Goal: Communication & Community: Answer question/provide support

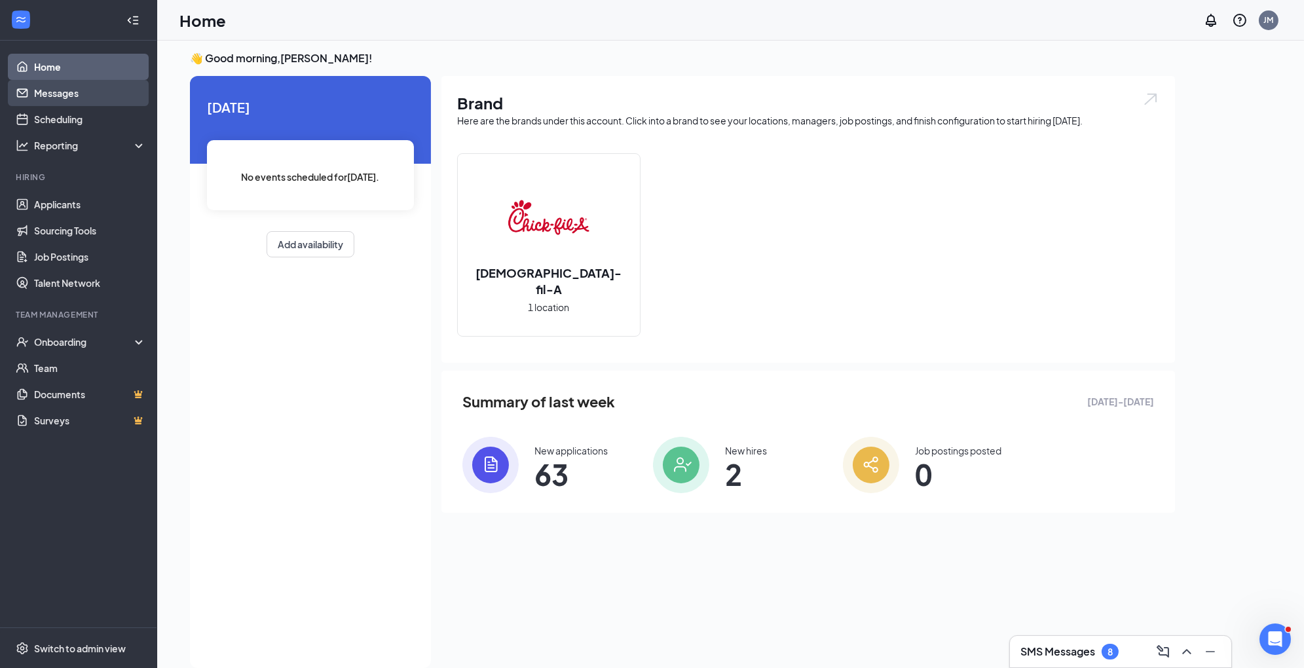
click at [119, 94] on link "Messages" at bounding box center [90, 93] width 112 height 26
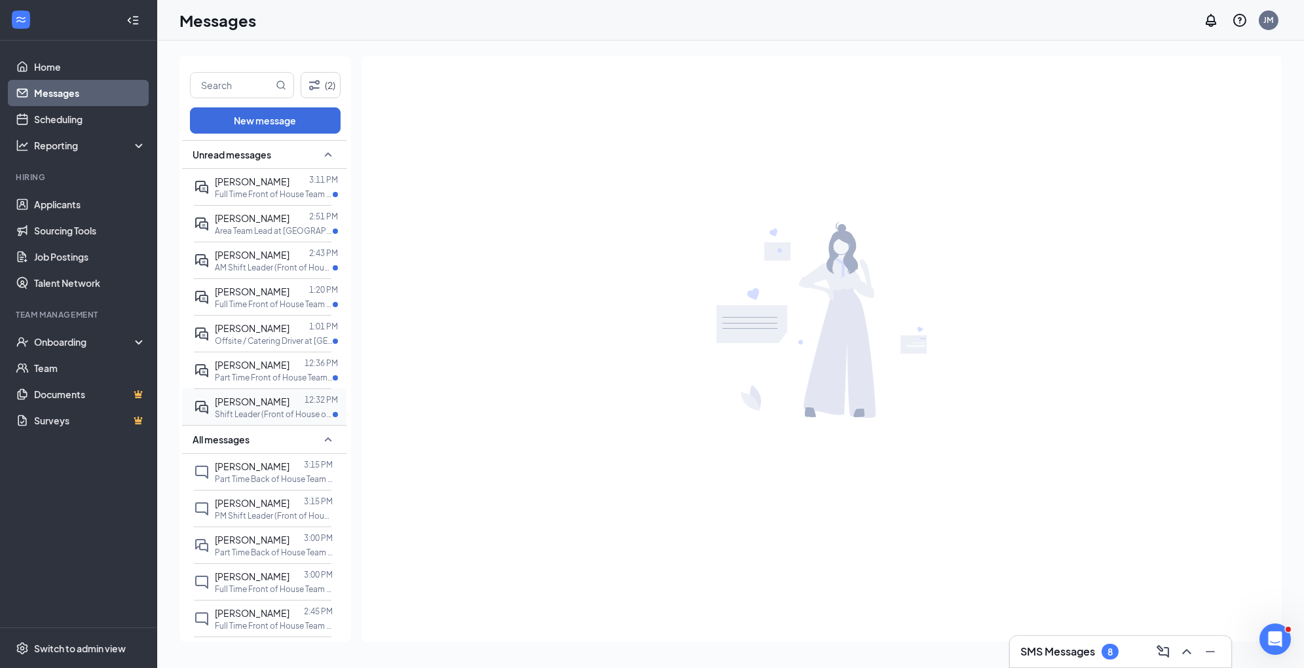
click at [282, 394] on div "[PERSON_NAME]" at bounding box center [252, 401] width 75 height 14
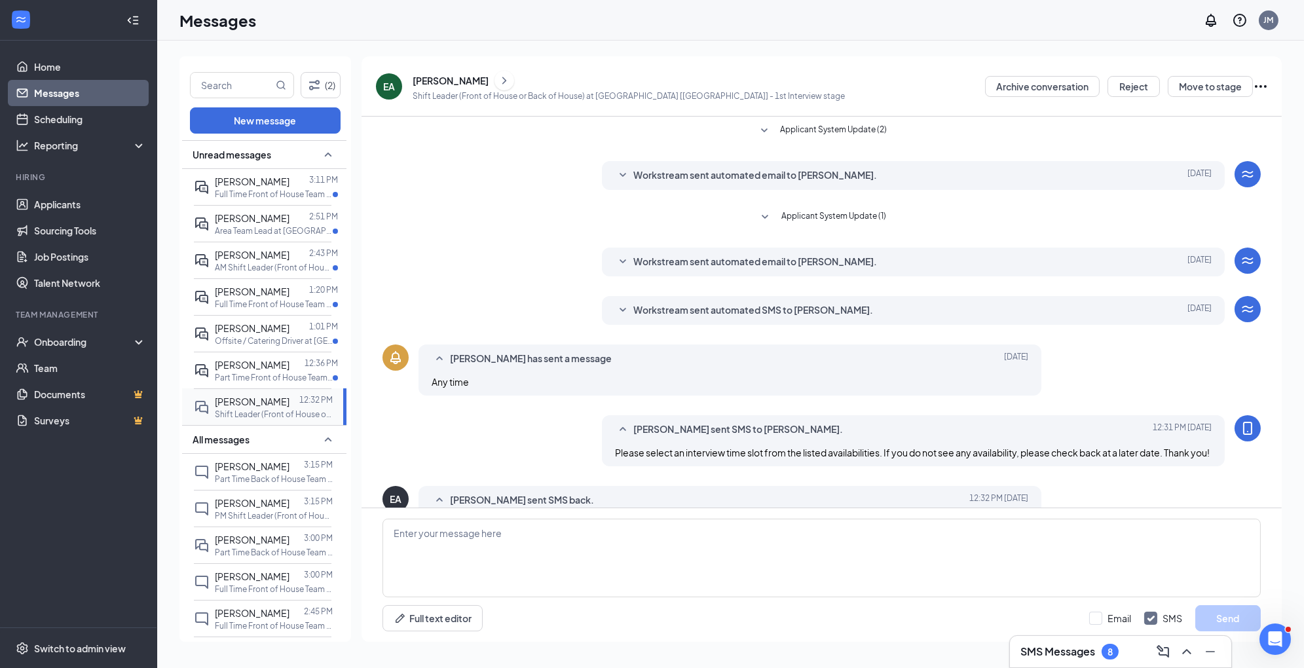
scroll to position [56, 0]
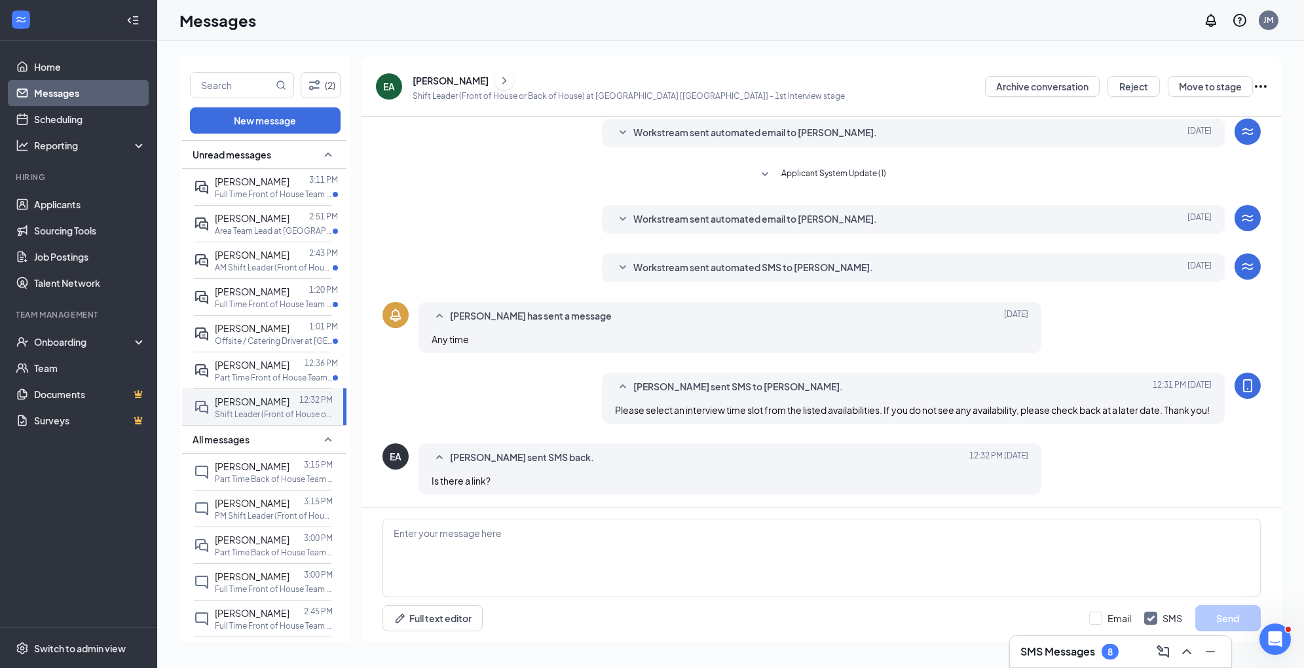
click at [690, 260] on span "Workstream sent automated SMS to [PERSON_NAME]." at bounding box center [753, 268] width 240 height 16
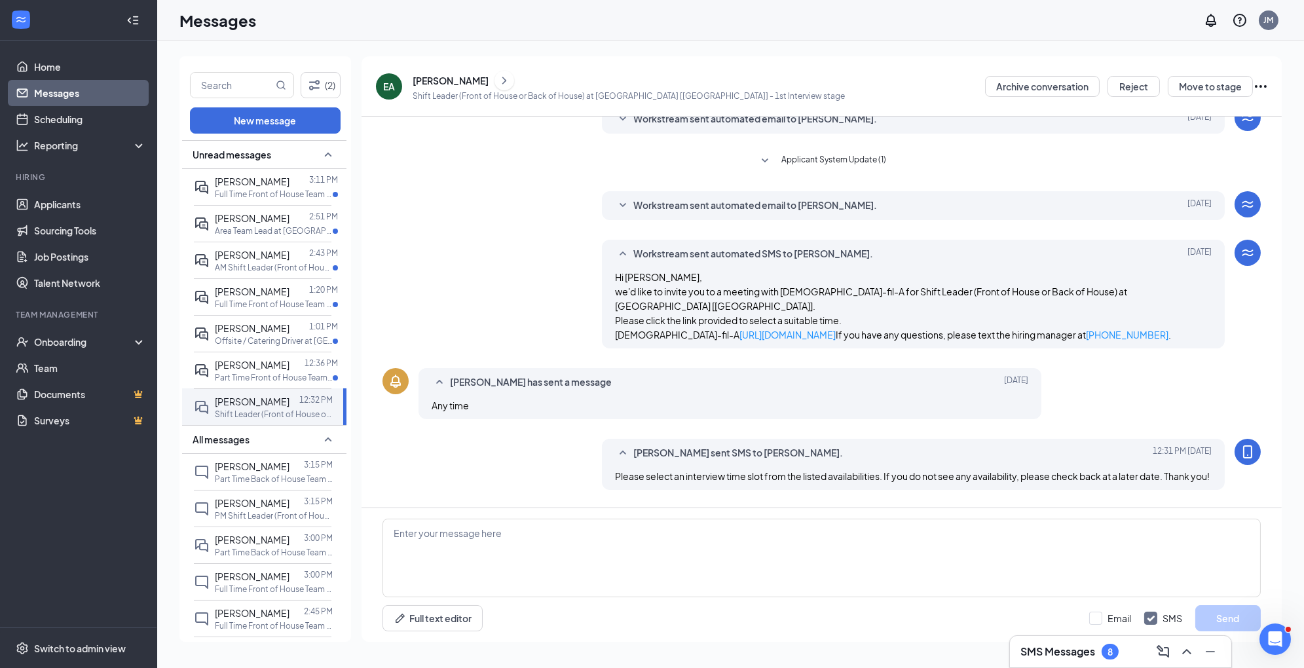
drag, startPoint x: 763, startPoint y: 339, endPoint x: 612, endPoint y: 337, distance: 151.3
click at [611, 337] on div "Workstream sent automated SMS to [PERSON_NAME]. [DATE] Hi [PERSON_NAME], we'd l…" at bounding box center [913, 294] width 623 height 109
copy link "[URL][DOMAIN_NAME]"
click at [521, 545] on textarea at bounding box center [821, 558] width 878 height 79
paste textarea "[URL][DOMAIN_NAME]"
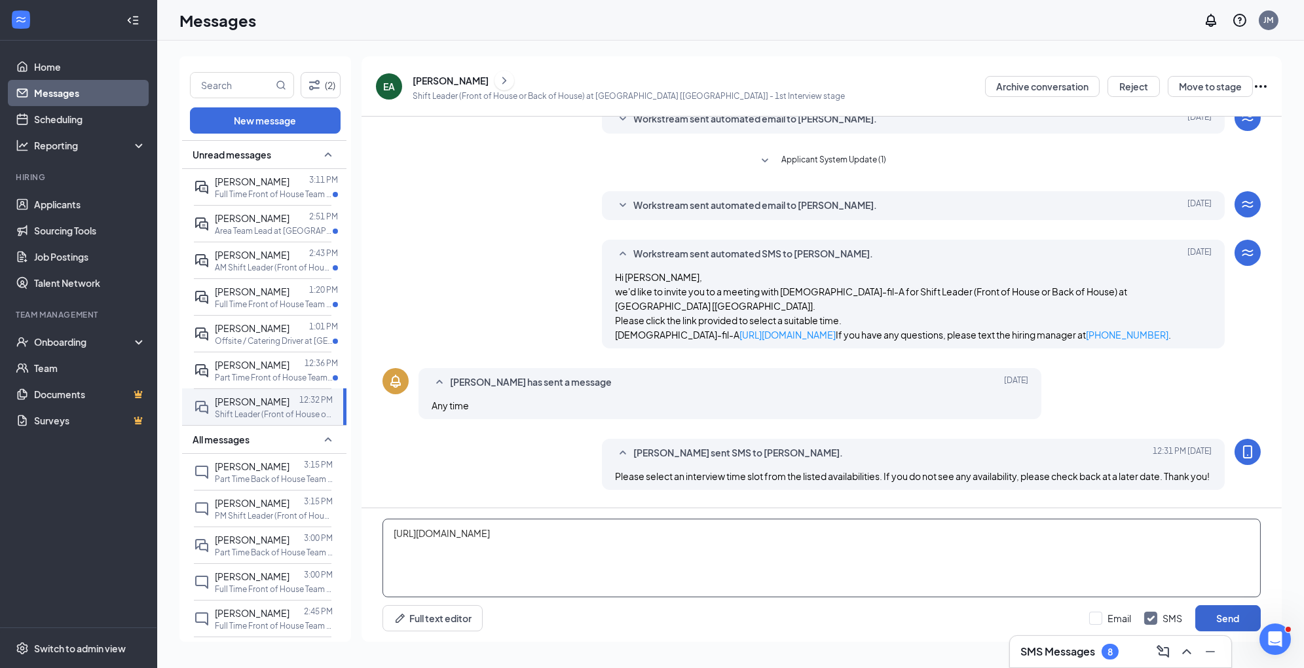
type textarea "[URL][DOMAIN_NAME]"
click at [1223, 622] on button "Send" at bounding box center [1227, 618] width 65 height 26
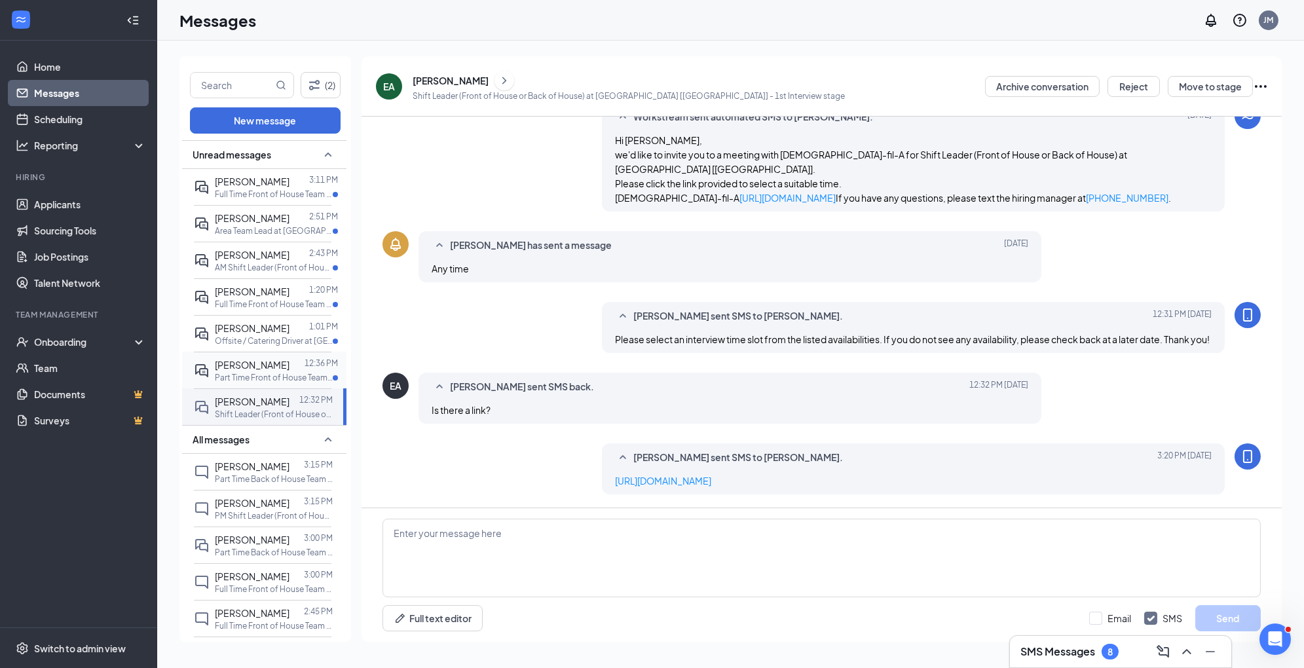
scroll to position [221, 0]
click at [234, 373] on p "Part Time Front of House Team Member at [GEOGRAPHIC_DATA] [[GEOGRAPHIC_DATA]]" at bounding box center [274, 377] width 118 height 11
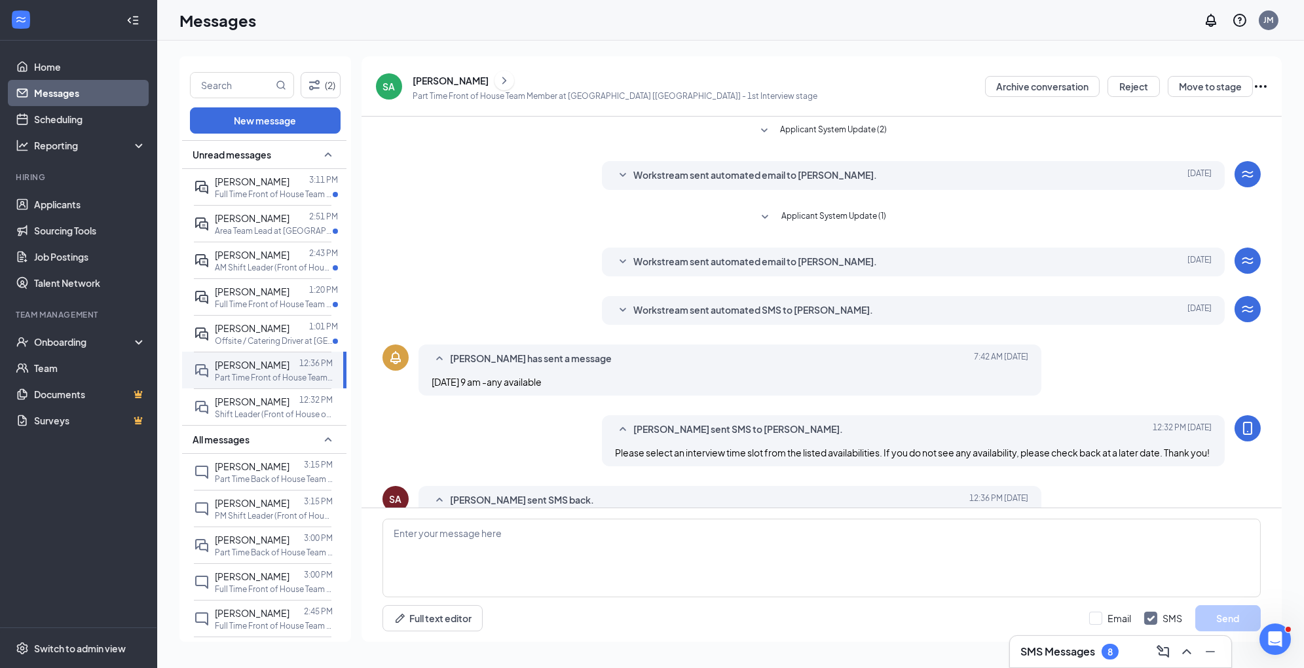
scroll to position [56, 0]
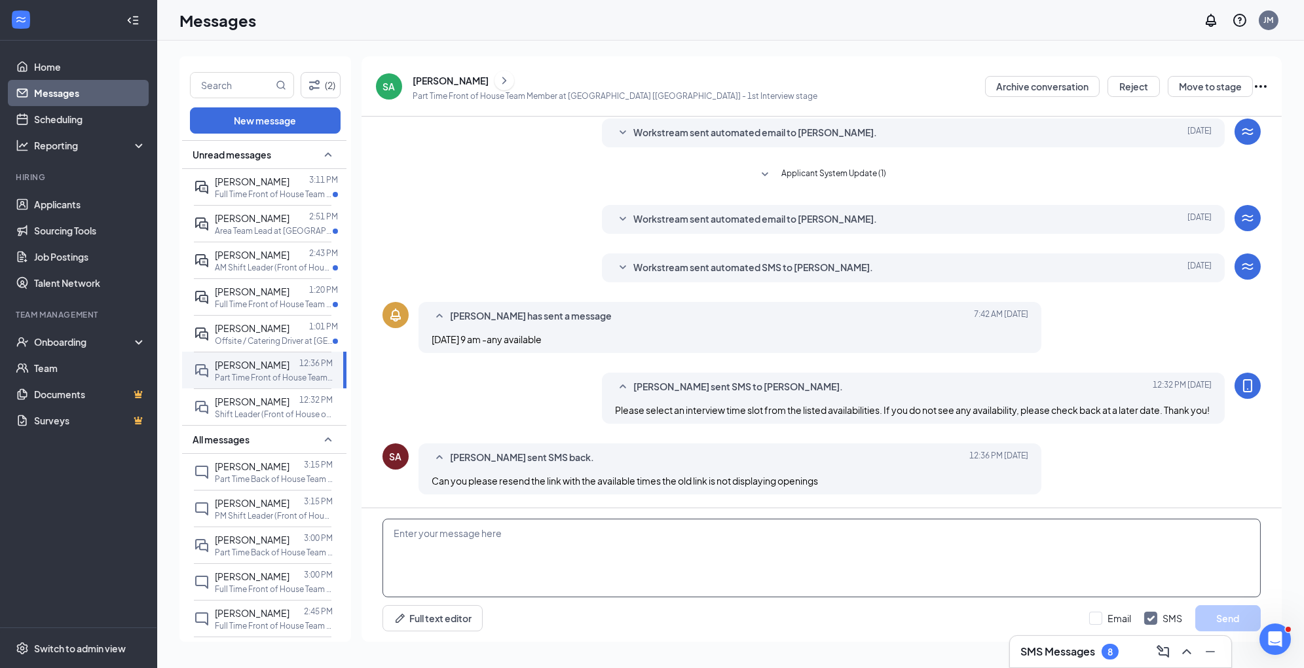
click at [423, 525] on textarea at bounding box center [821, 558] width 878 height 79
paste textarea "[URL][DOMAIN_NAME]"
type textarea "[URL][DOMAIN_NAME]"
click at [1234, 614] on button "Send" at bounding box center [1227, 618] width 65 height 26
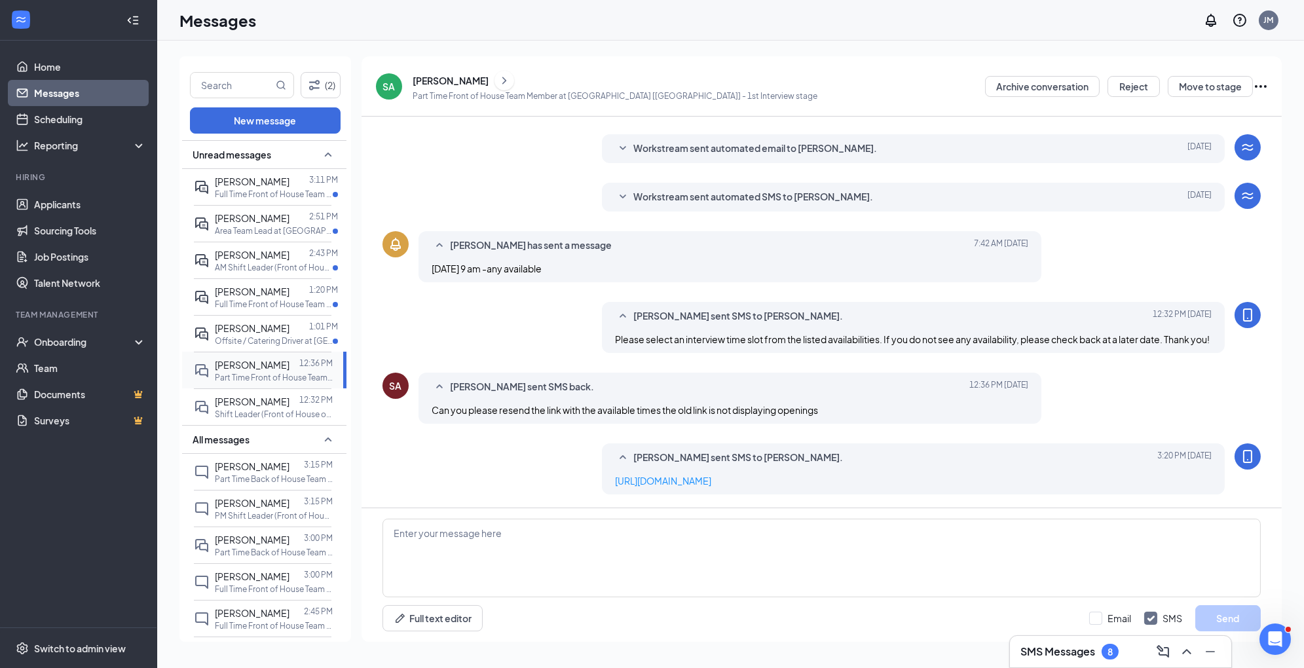
scroll to position [126, 0]
click at [284, 333] on div "[DATE] 12:36 PM" at bounding box center [293, 337] width 69 height 22
click at [235, 336] on p "Offsite / Catering Driver at [GEOGRAPHIC_DATA] [[GEOGRAPHIC_DATA]]" at bounding box center [274, 340] width 118 height 11
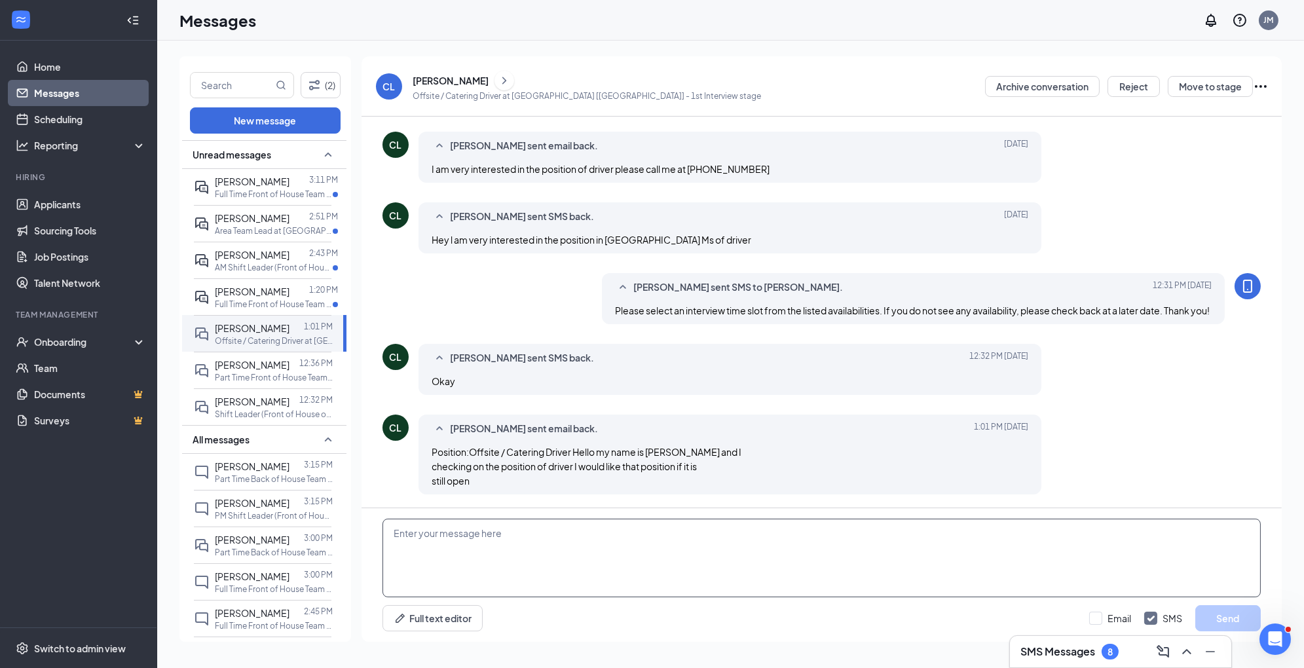
scroll to position [301, 0]
click at [271, 301] on p "Full Time Front of House Team Member at [GEOGRAPHIC_DATA] [[GEOGRAPHIC_DATA]]" at bounding box center [274, 304] width 118 height 11
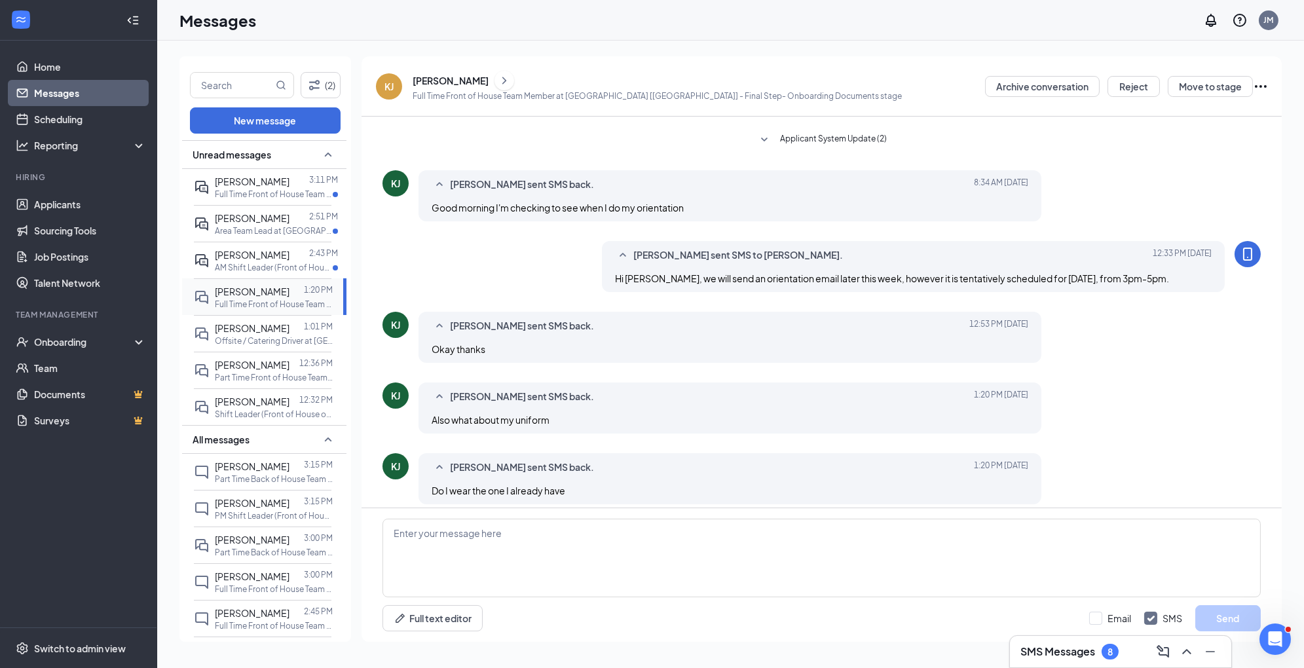
scroll to position [191, 0]
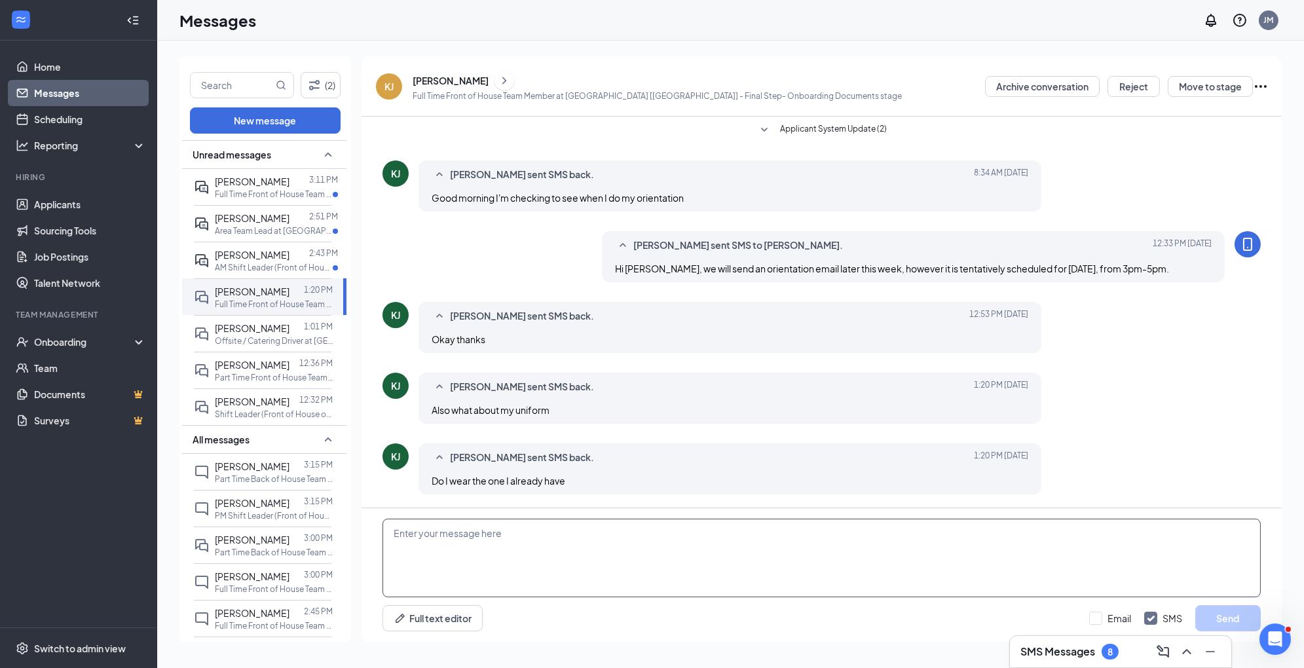
click at [485, 538] on textarea at bounding box center [821, 558] width 878 height 79
drag, startPoint x: 633, startPoint y: 529, endPoint x: 382, endPoint y: 527, distance: 250.9
click at [383, 527] on textarea "There will be a uniform order guide in the Orientat" at bounding box center [821, 558] width 878 height 79
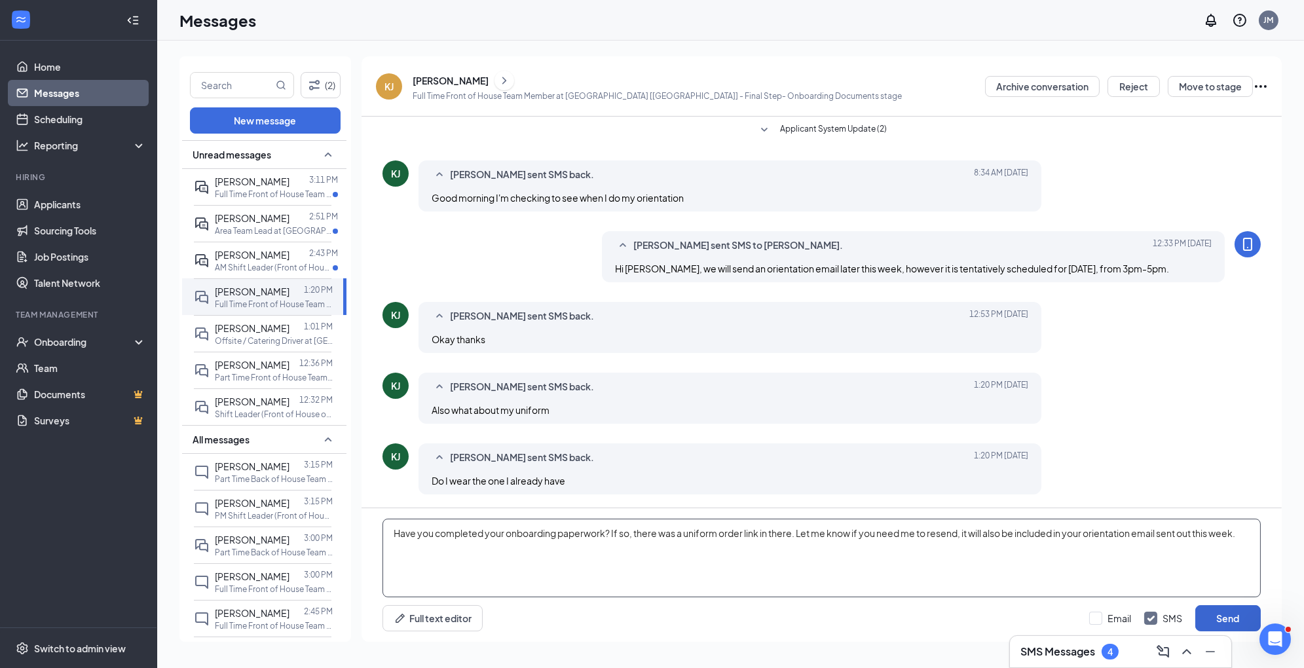
type textarea "Have you completed your onboarding paperwork? If so, there was a uniform order …"
click at [1233, 616] on button "Send" at bounding box center [1227, 618] width 65 height 26
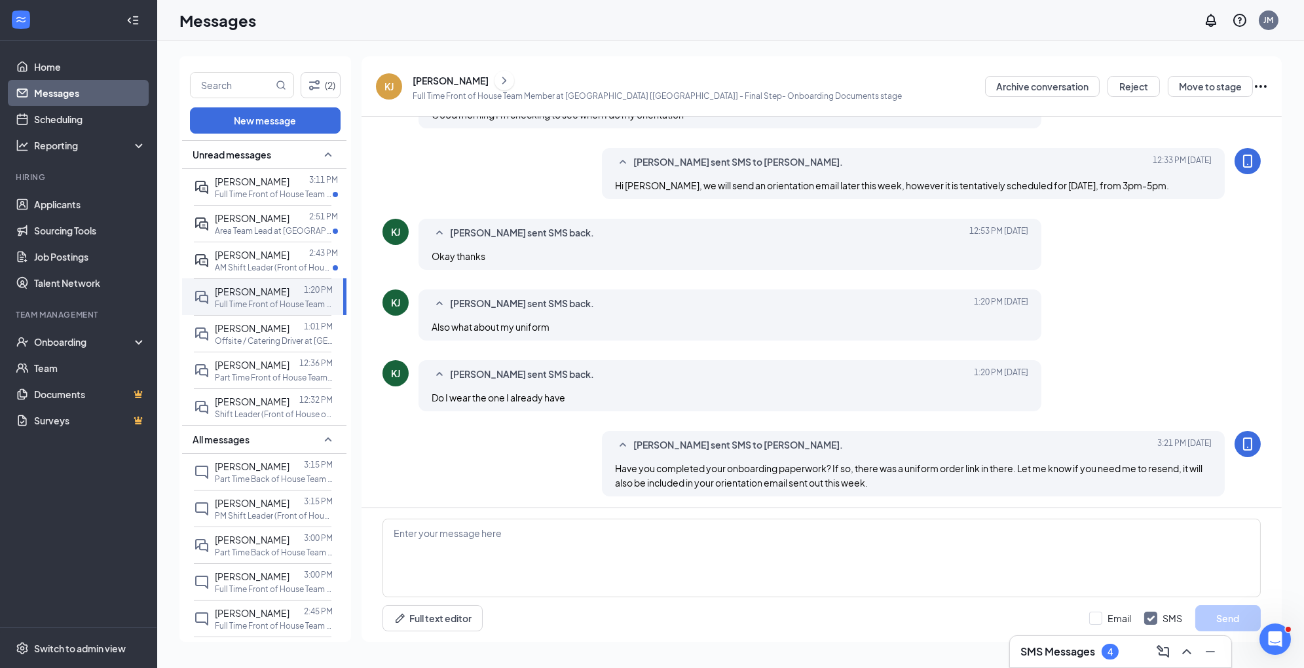
scroll to position [276, 0]
click at [240, 253] on span "[PERSON_NAME]" at bounding box center [252, 255] width 75 height 12
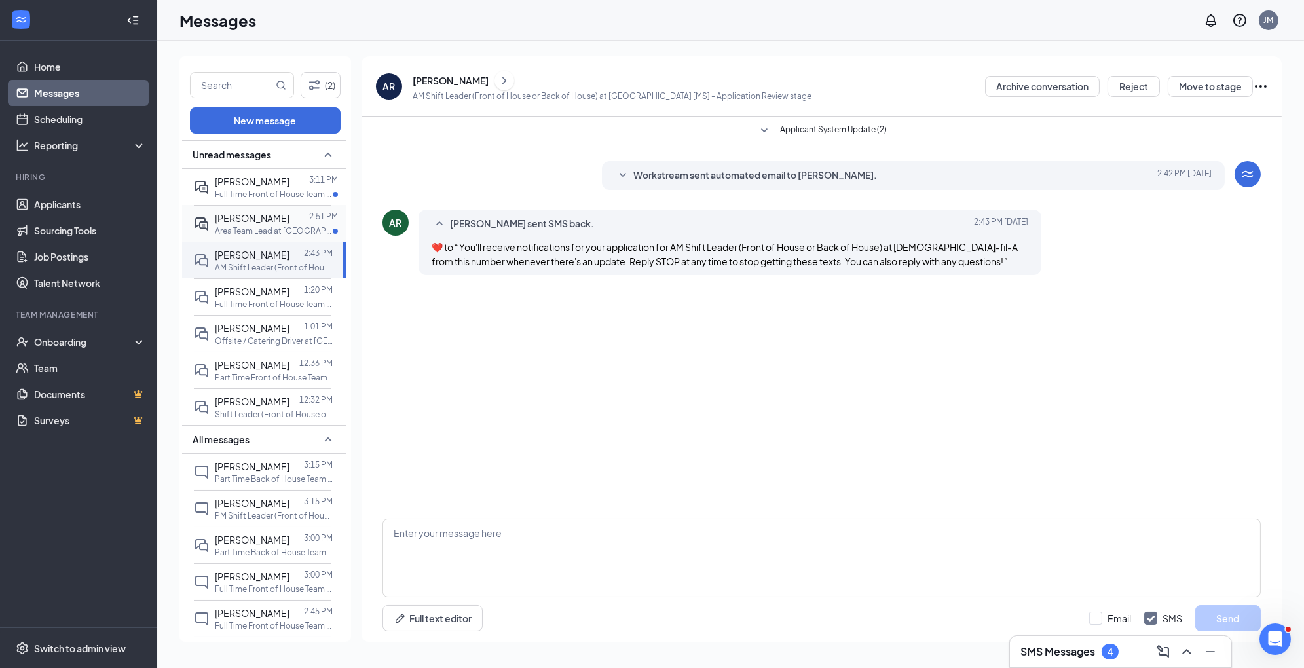
click at [239, 225] on p "Area Team Lead at [GEOGRAPHIC_DATA] [[GEOGRAPHIC_DATA]]" at bounding box center [274, 230] width 118 height 11
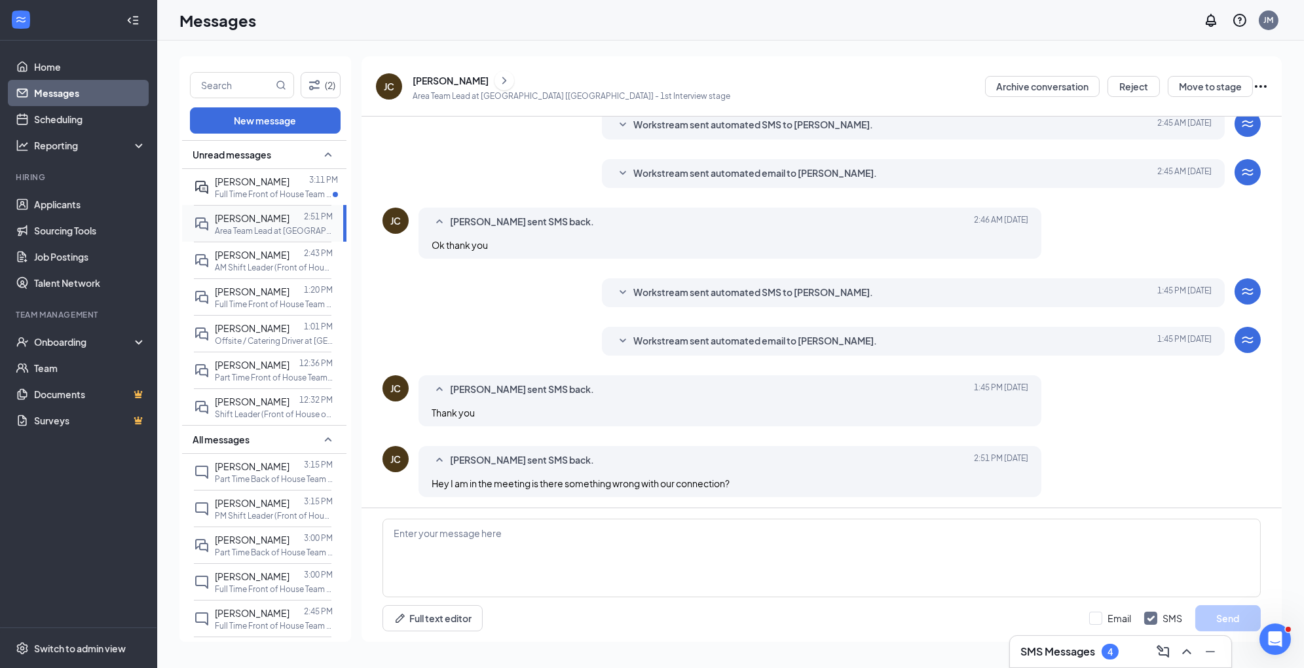
scroll to position [223, 0]
click at [249, 181] on span "[PERSON_NAME]" at bounding box center [252, 182] width 75 height 12
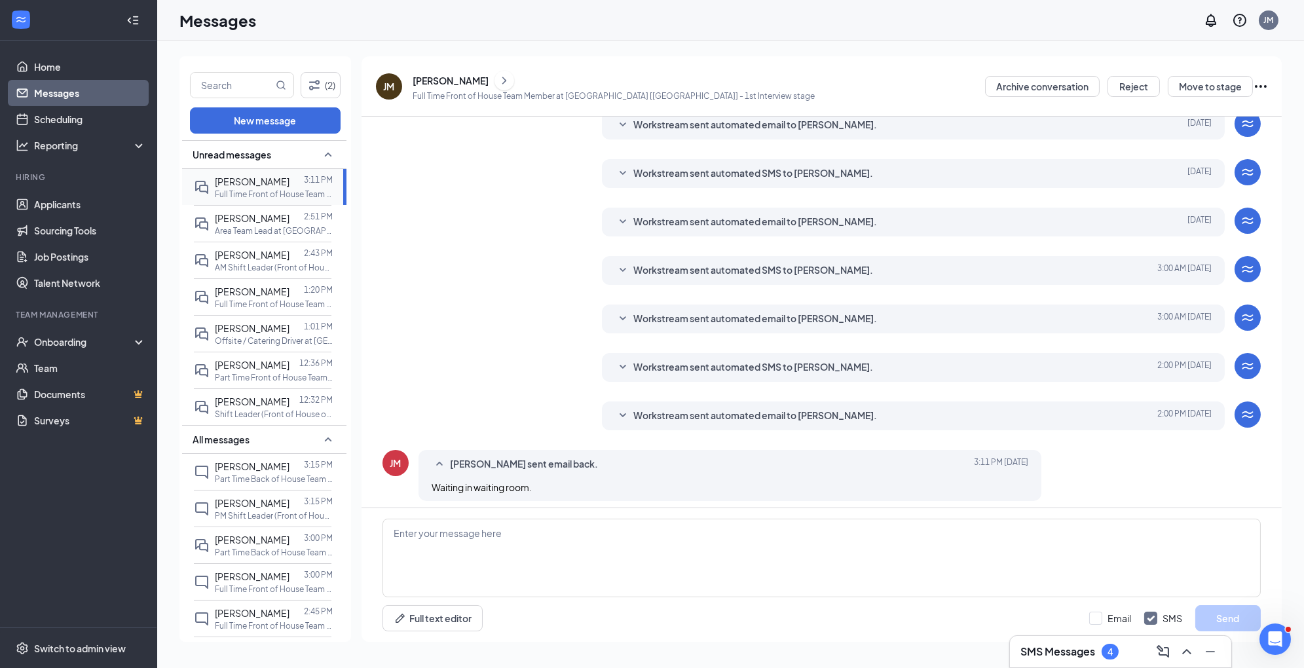
scroll to position [146, 0]
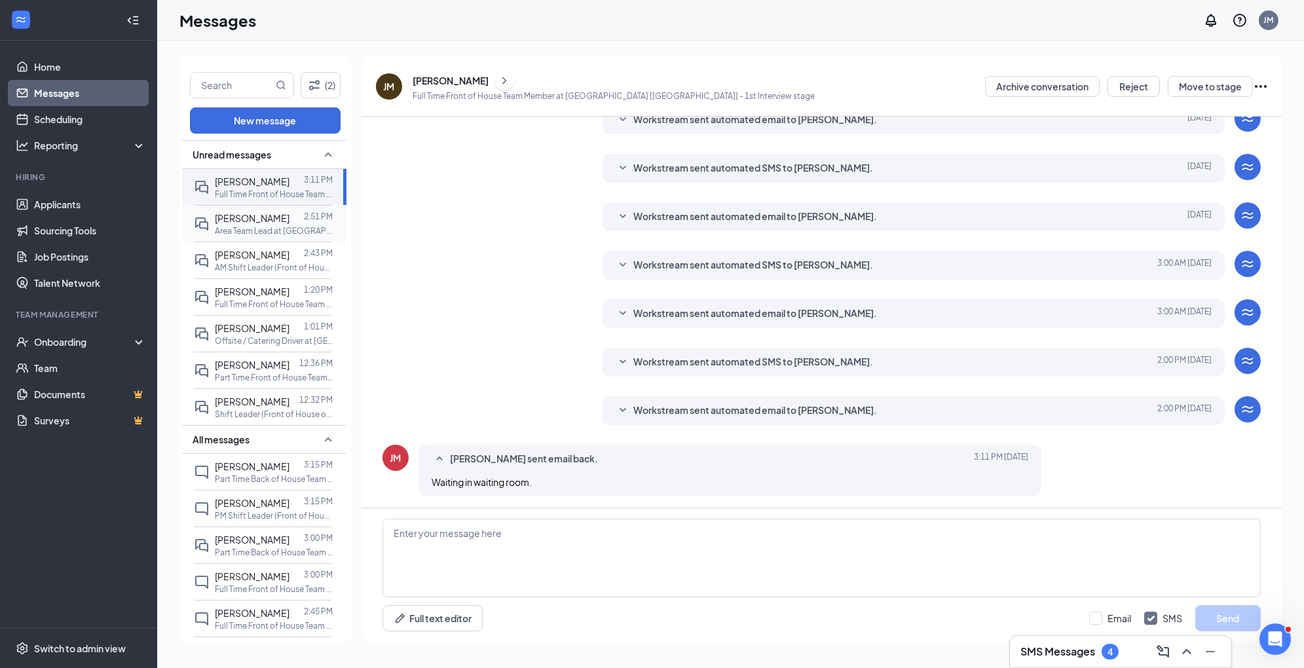
click at [250, 216] on span "[PERSON_NAME]" at bounding box center [252, 218] width 75 height 12
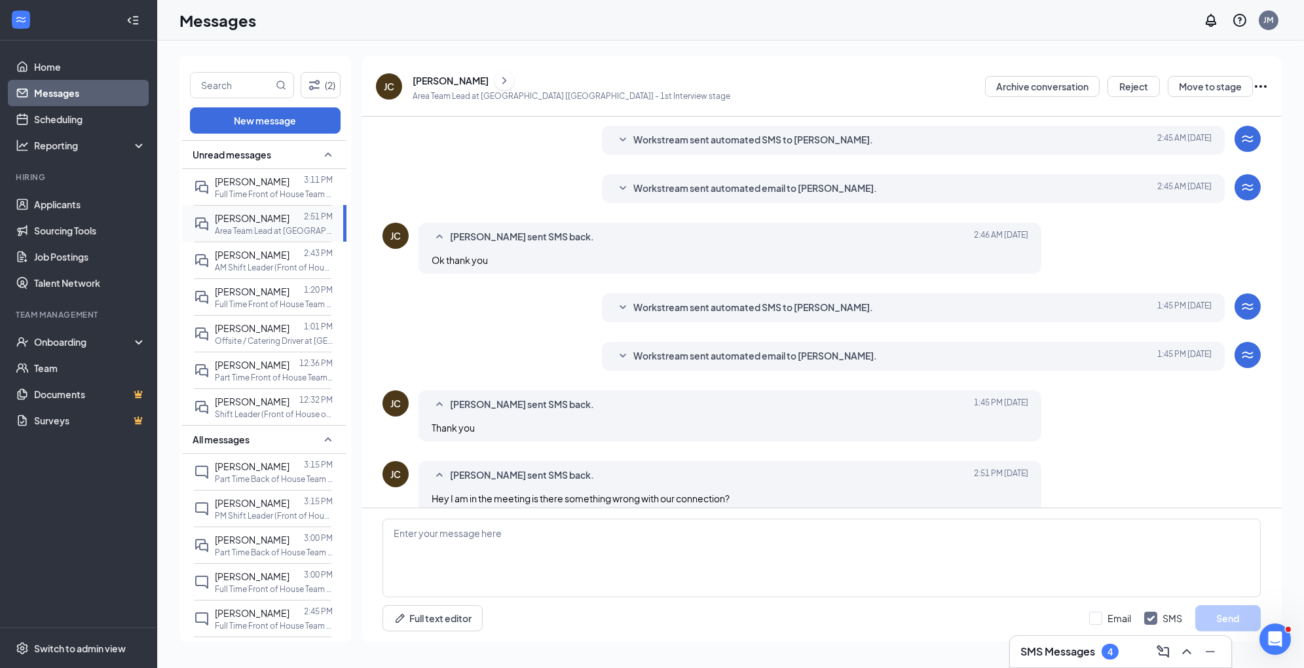
scroll to position [223, 0]
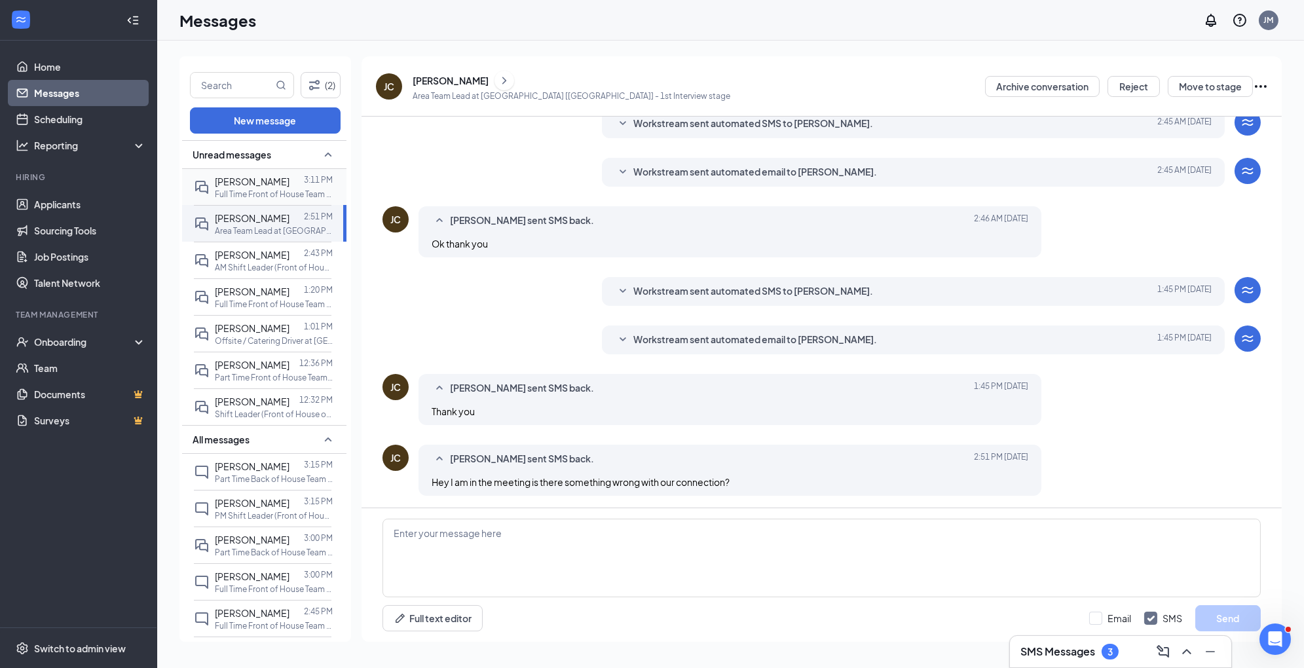
click at [278, 189] on p "Full Time Front of House Team Member at [GEOGRAPHIC_DATA] [[GEOGRAPHIC_DATA]]" at bounding box center [274, 194] width 118 height 11
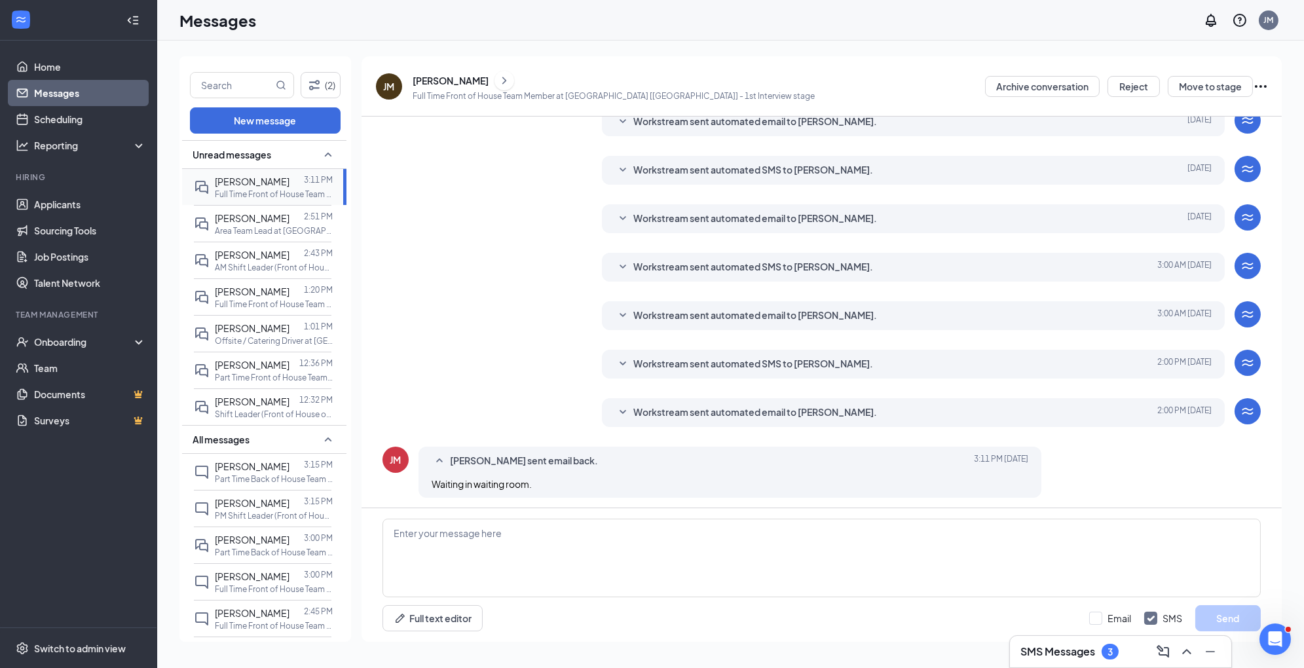
scroll to position [146, 0]
click at [454, 540] on textarea at bounding box center [821, 558] width 878 height 79
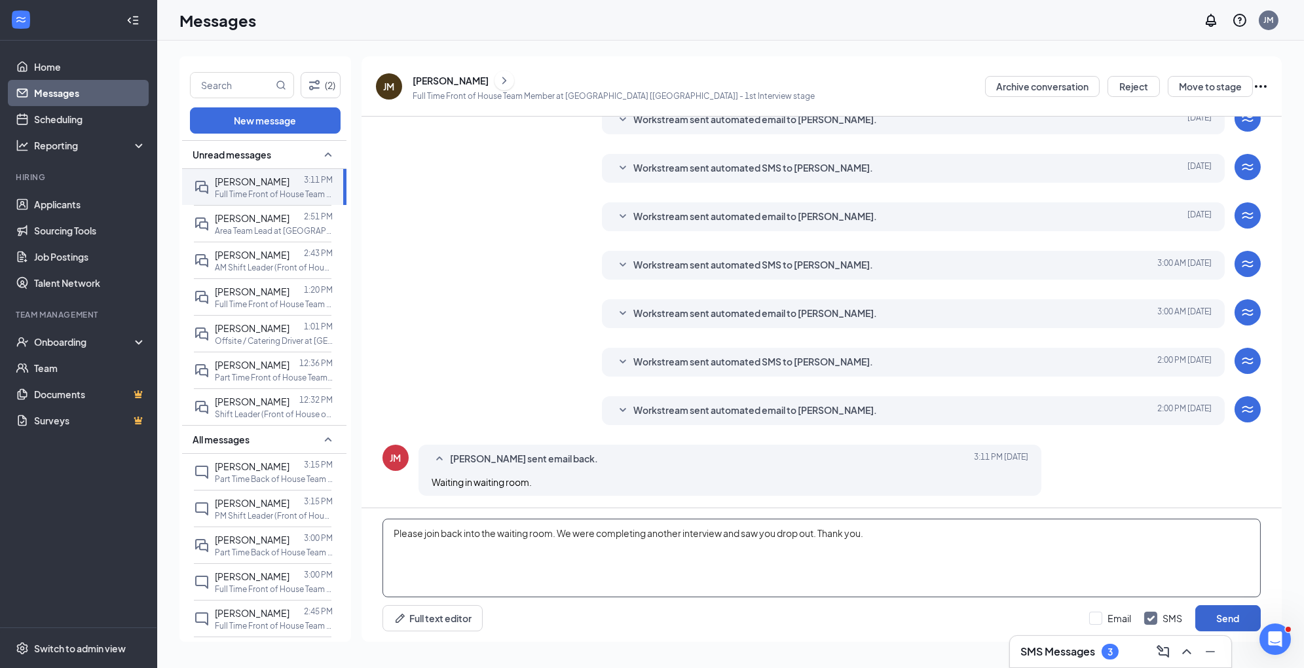
type textarea "Please join back into the waiting room. We were completing another interview an…"
click at [1221, 617] on button "Send" at bounding box center [1227, 618] width 65 height 26
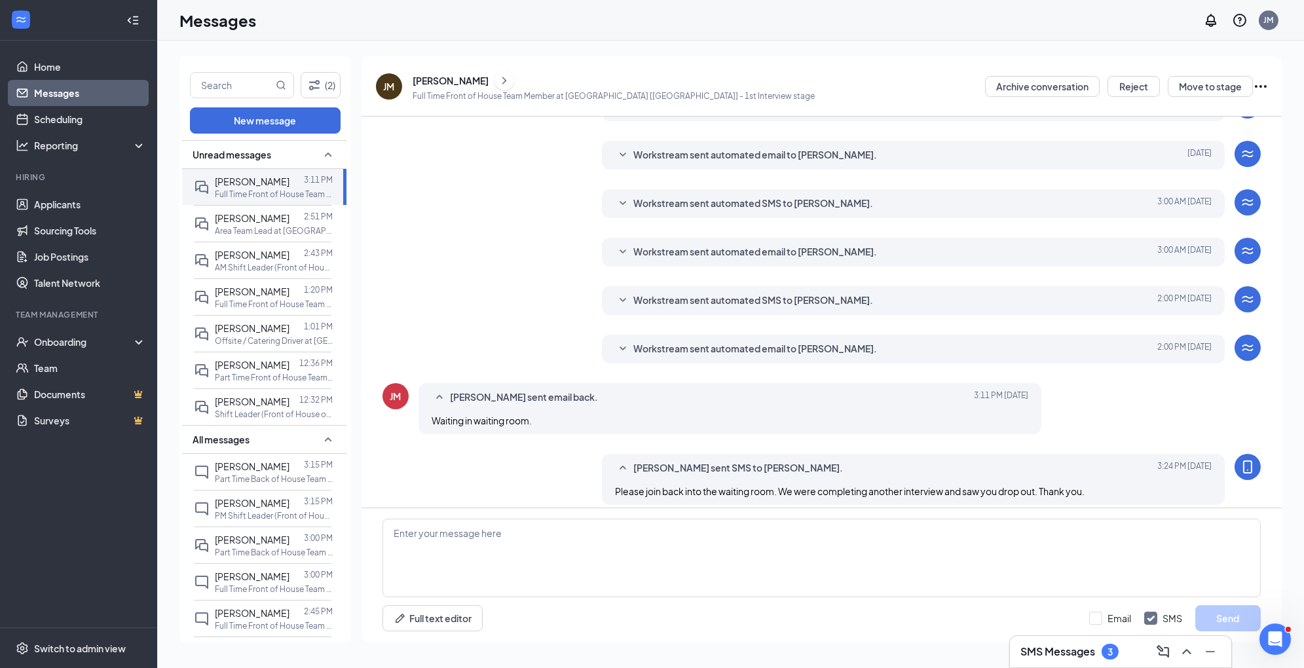
scroll to position [217, 0]
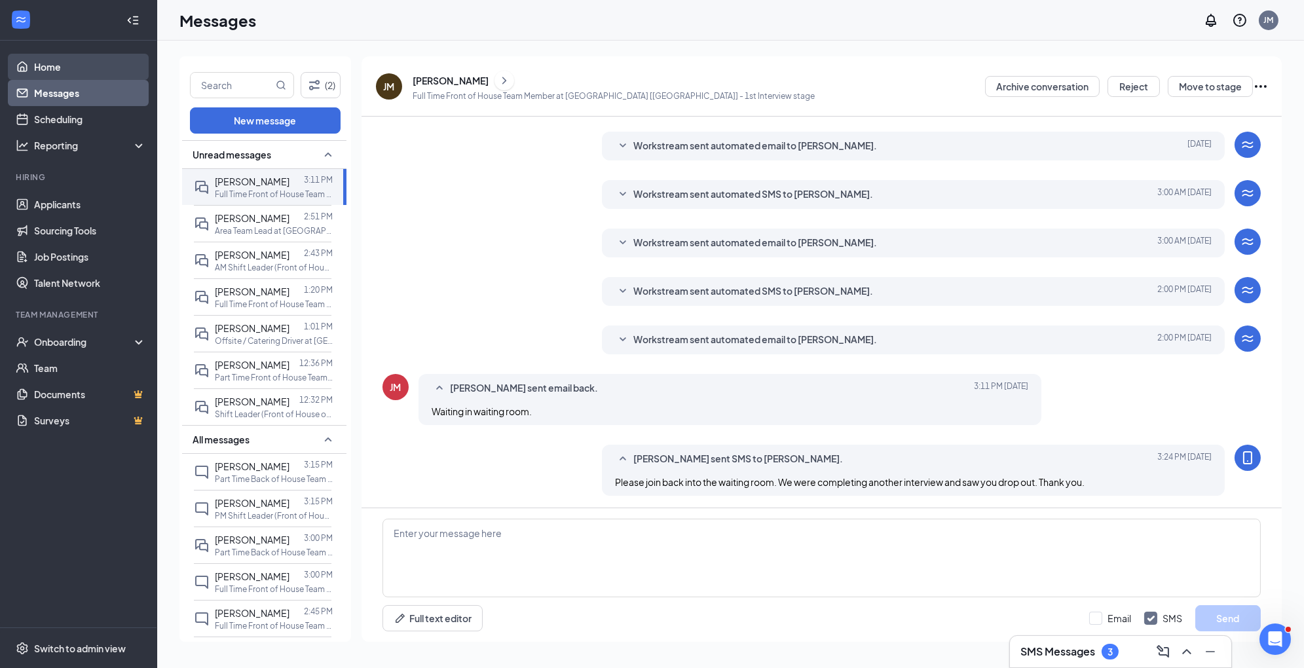
click at [60, 72] on link "Home" at bounding box center [90, 67] width 112 height 26
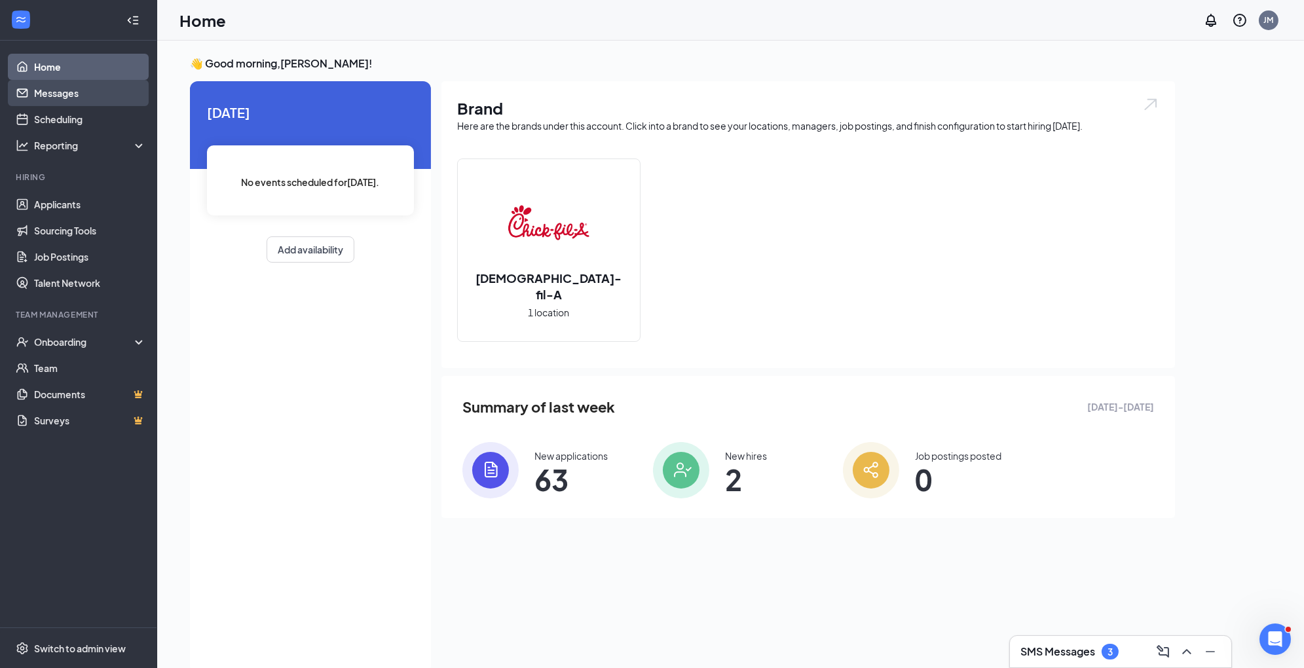
click at [90, 91] on link "Messages" at bounding box center [90, 93] width 112 height 26
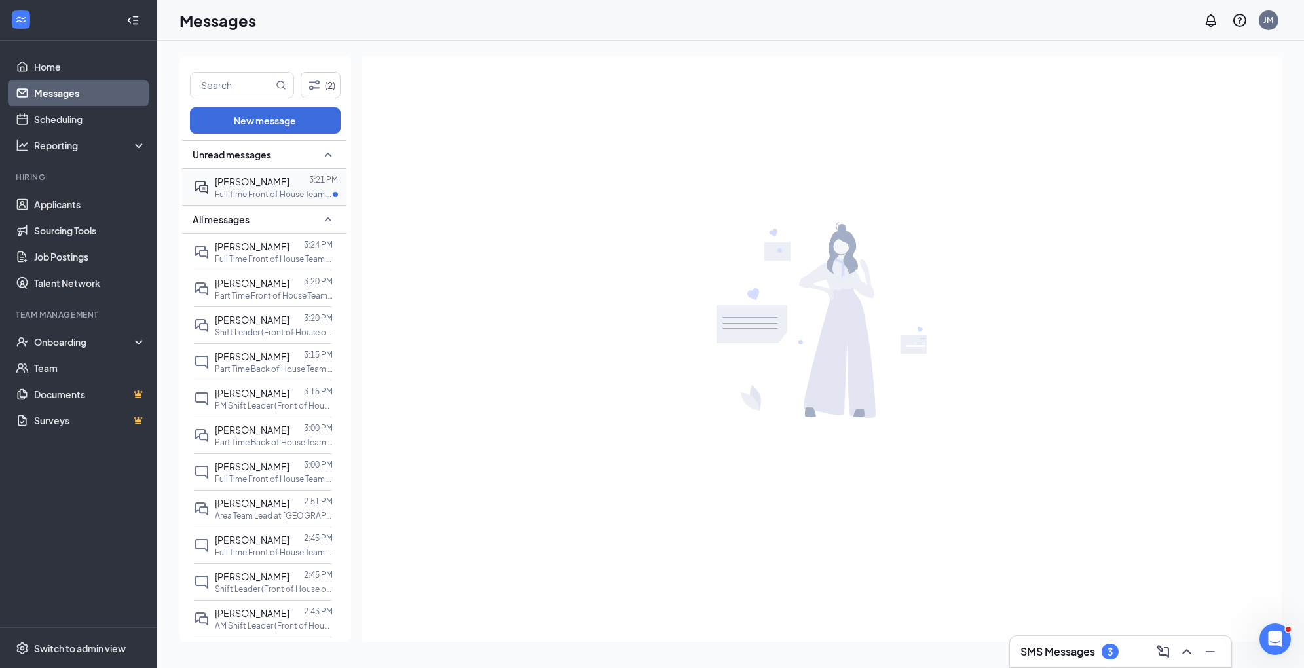
click at [295, 186] on div at bounding box center [299, 181] width 20 height 14
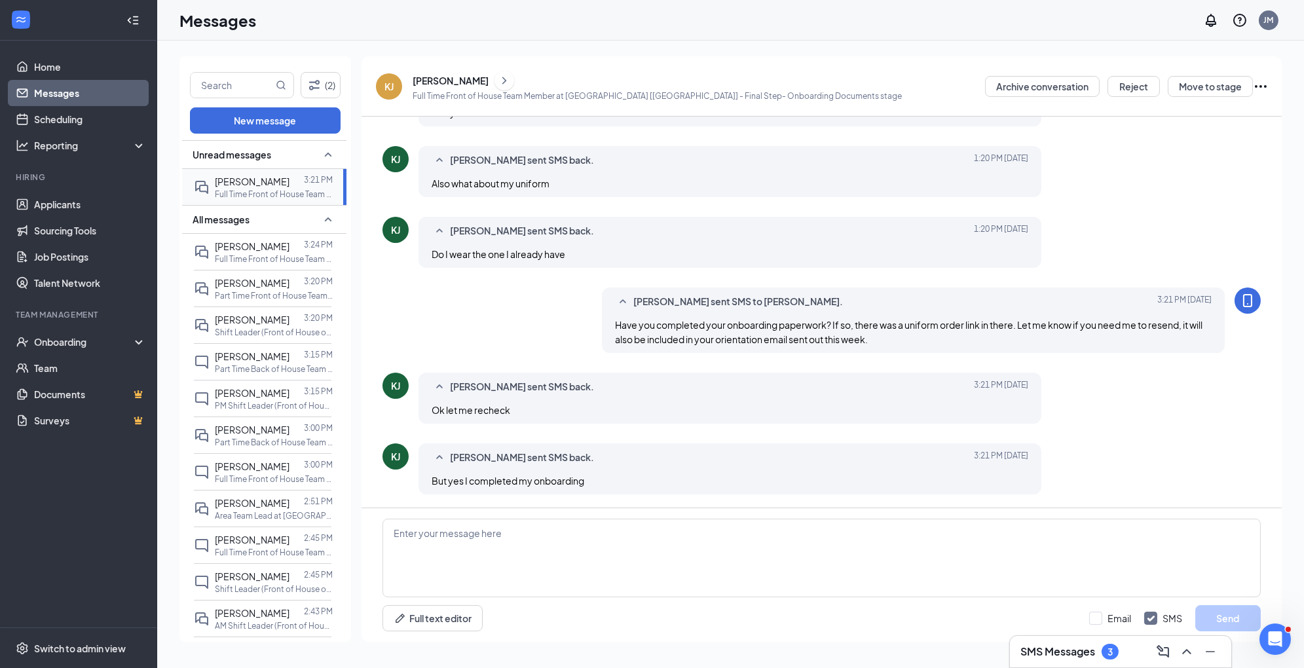
scroll to position [282, 0]
click at [614, 532] on textarea at bounding box center [821, 558] width 878 height 79
type textarea "Okay, just be on the look out for the orientation email. It will have all the l…"
click at [1235, 624] on button "Send" at bounding box center [1227, 618] width 65 height 26
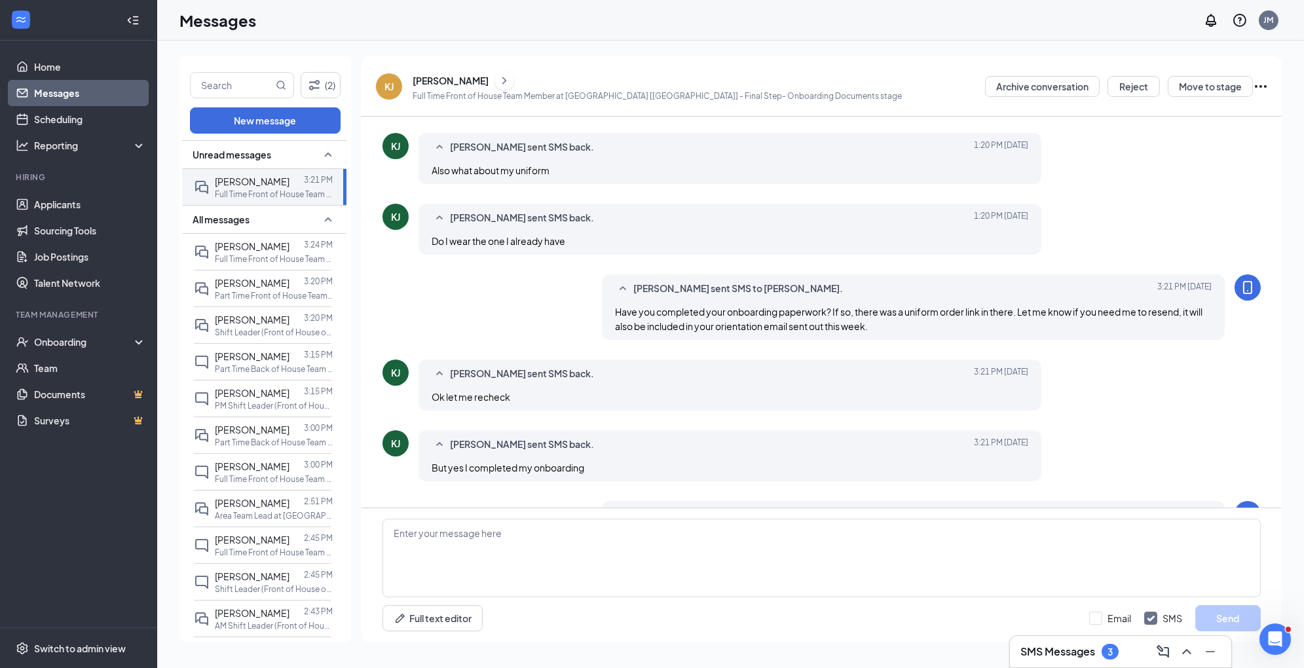
scroll to position [354, 0]
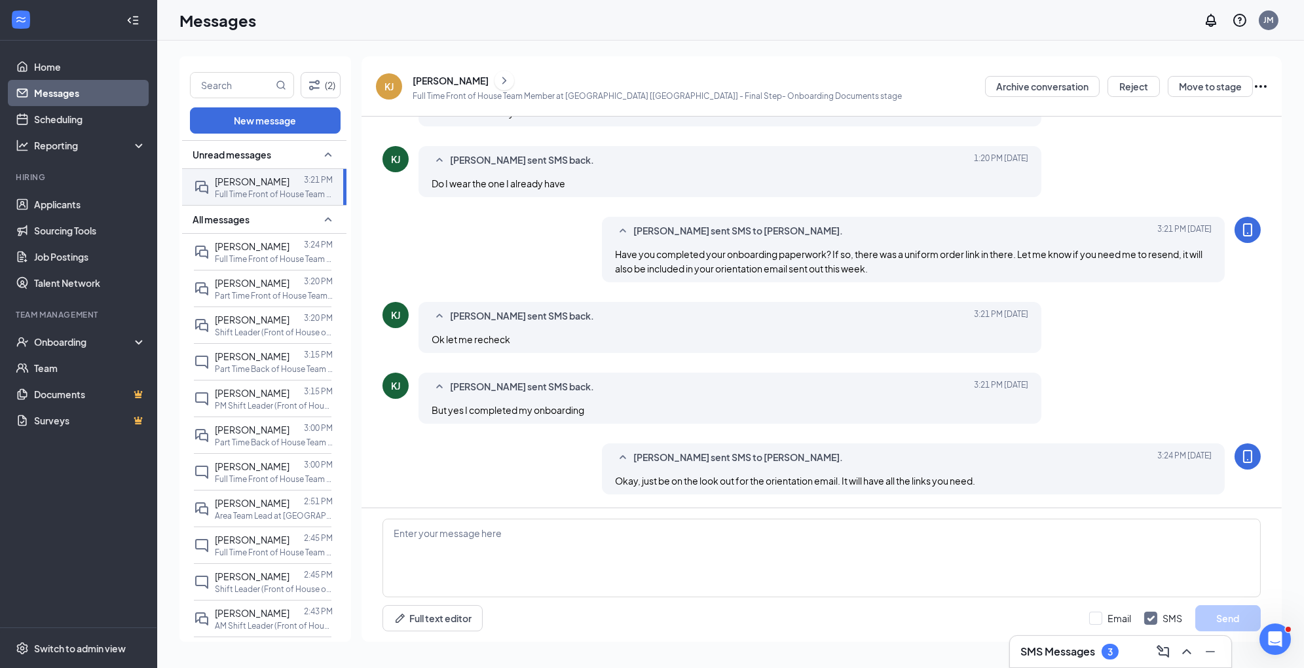
click at [1192, 658] on icon "ChevronUp" at bounding box center [1187, 652] width 16 height 16
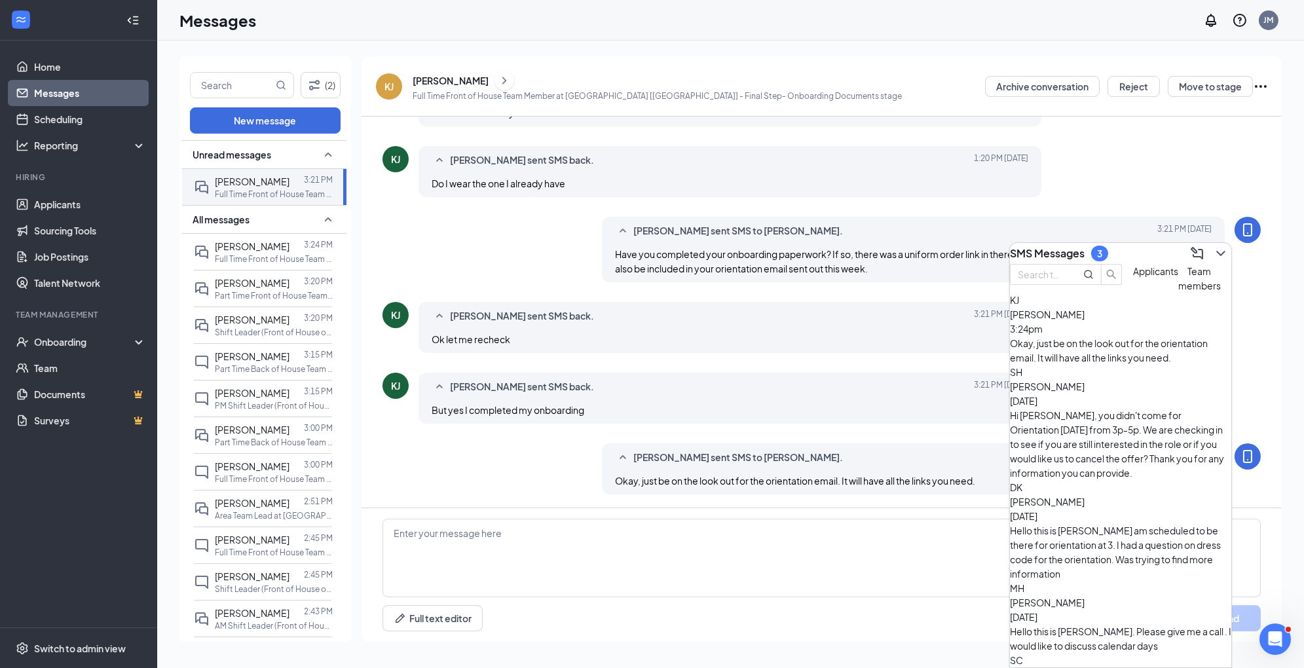
click at [1133, 293] on button "Applicants" at bounding box center [1155, 278] width 45 height 29
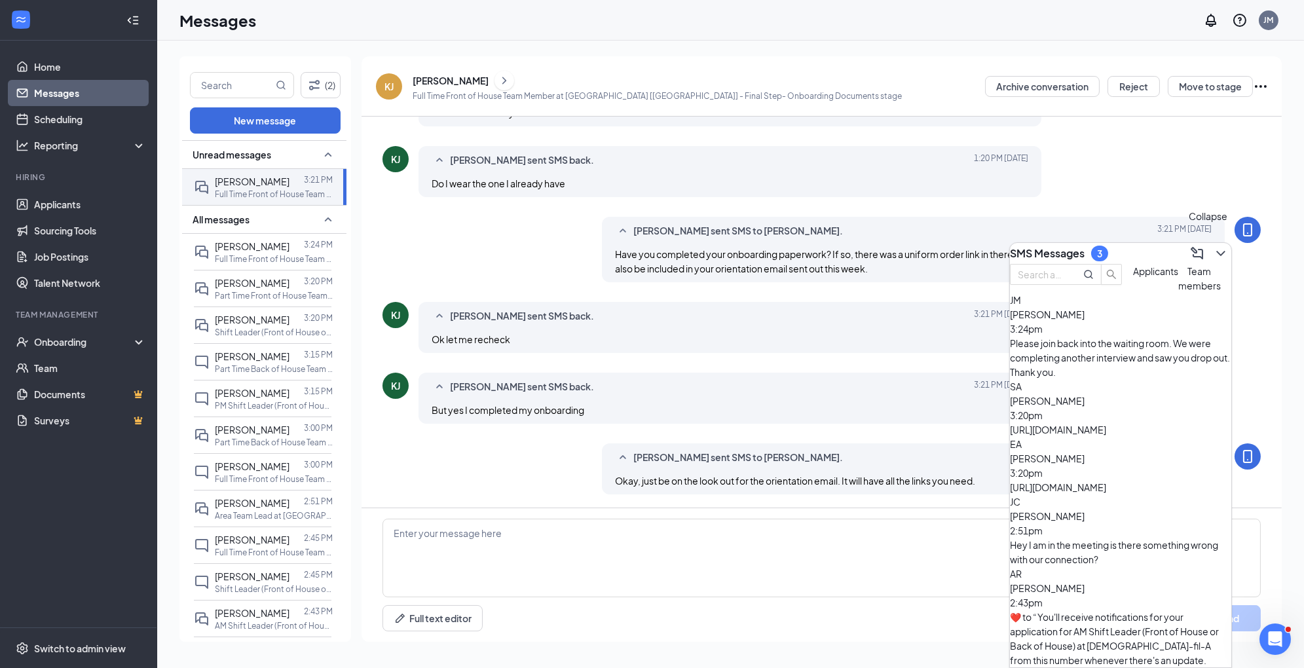
click at [1213, 247] on icon "ChevronDown" at bounding box center [1221, 254] width 16 height 16
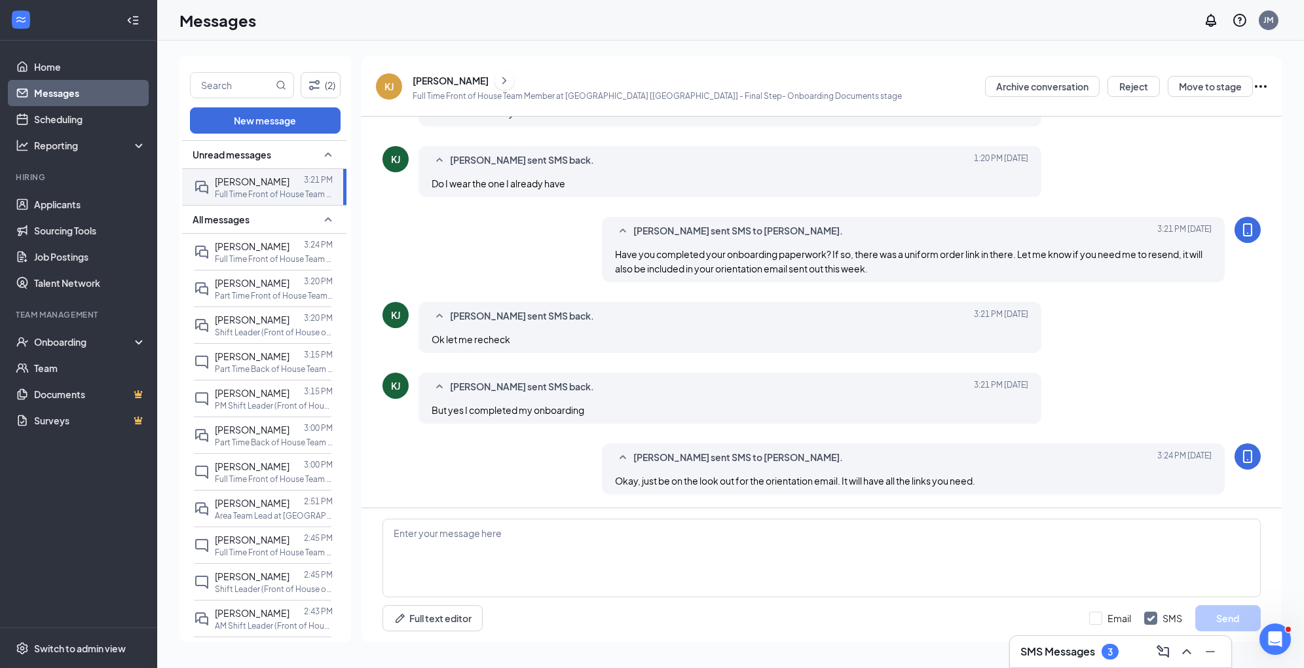
click at [81, 88] on link "Messages" at bounding box center [90, 93] width 112 height 26
